Goal: Task Accomplishment & Management: Manage account settings

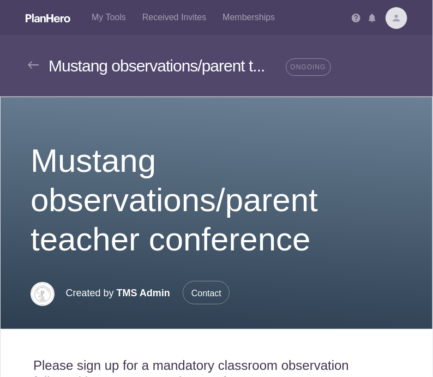
scroll to position [469, 0]
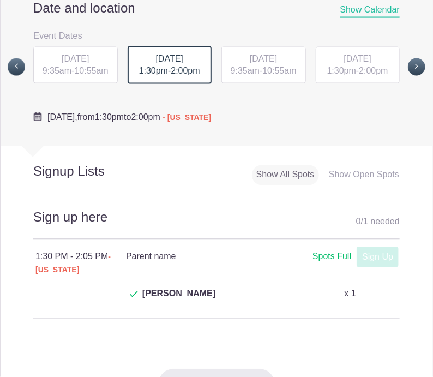
click at [276, 73] on span "10:55am" at bounding box center [279, 70] width 34 height 9
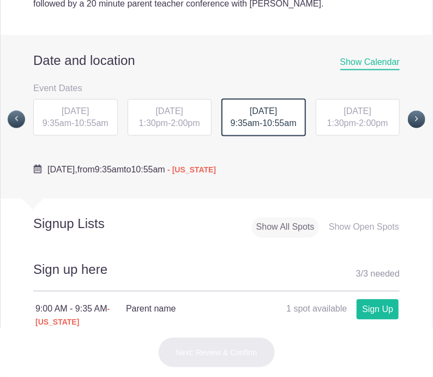
scroll to position [416, 0]
click at [344, 113] on span "[DATE]" at bounding box center [357, 111] width 27 height 9
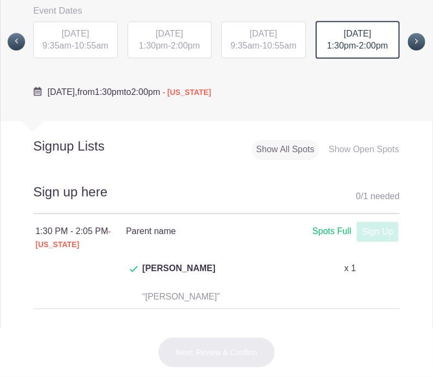
scroll to position [494, 0]
click at [408, 44] on span at bounding box center [416, 41] width 17 height 17
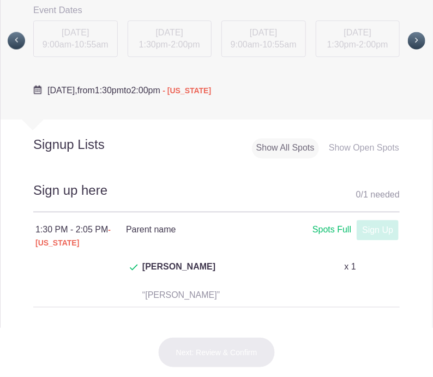
click at [26, 48] on div "MON, Sep 29, 2025 9:00am - 10:55am MON, Sep 29, 2025 1:30pm - 2:00pm TUE, Sep 3…" at bounding box center [216, 41] width 383 height 42
click at [20, 47] on span at bounding box center [16, 40] width 17 height 17
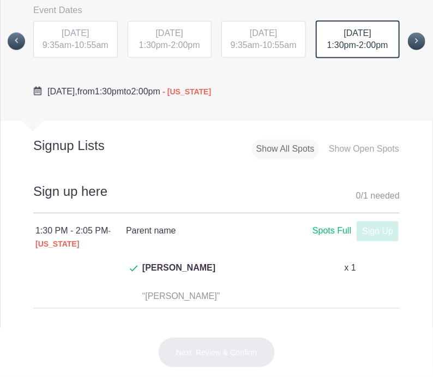
click at [102, 46] on span "10:55am" at bounding box center [91, 45] width 34 height 9
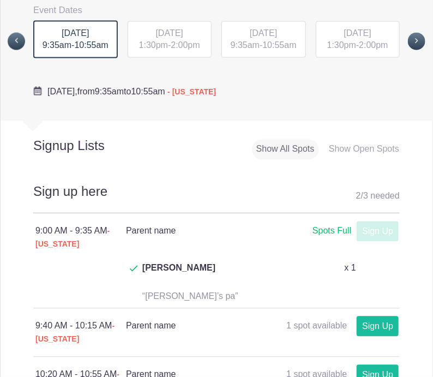
click at [164, 40] on div "WED, Oct 15, 2025 1:30pm - 2:00pm" at bounding box center [170, 39] width 84 height 37
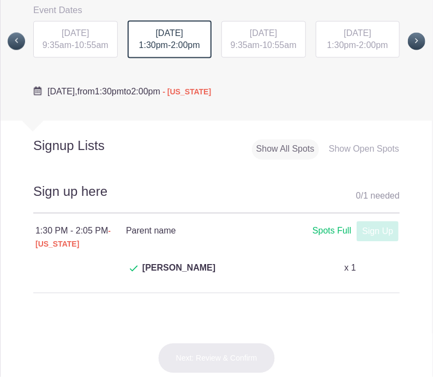
click at [88, 39] on div "WED, Oct 15, 2025 9:35am - 10:55am" at bounding box center [75, 39] width 84 height 37
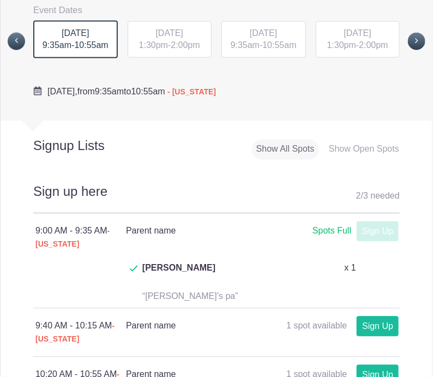
click at [136, 143] on h2 "Signup Lists" at bounding box center [73, 146] width 144 height 16
